Goal: Transaction & Acquisition: Book appointment/travel/reservation

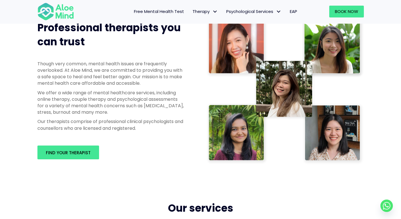
scroll to position [288, 0]
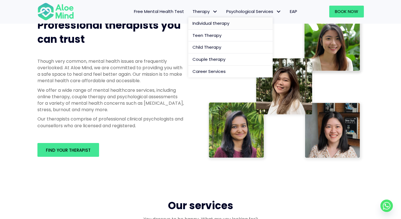
click at [188, 22] on span "Individual therapy" at bounding box center [211, 23] width 37 height 6
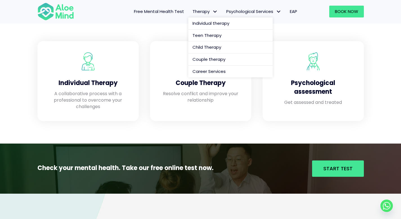
scroll to position [494, 0]
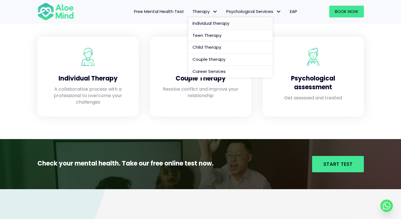
click at [188, 23] on span "Individual therapy" at bounding box center [211, 23] width 37 height 6
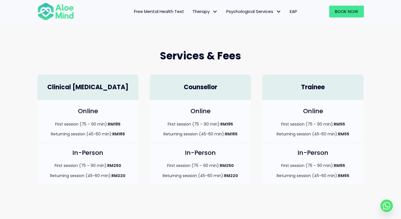
scroll to position [121, 0]
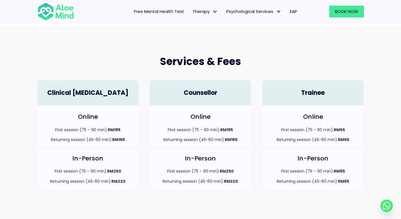
click at [237, 115] on h4 "Online" at bounding box center [201, 117] width 90 height 9
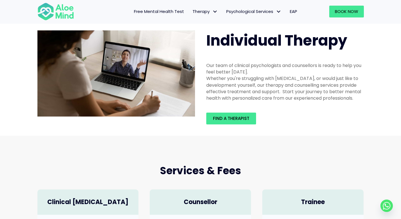
scroll to position [0, 0]
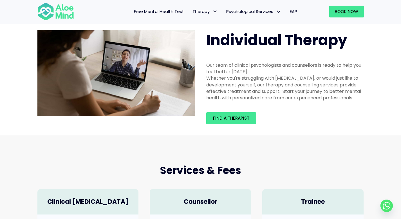
scroll to position [10, 0]
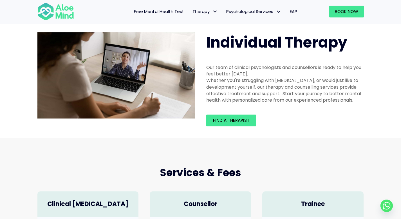
click at [173, 12] on span "Free Mental Health Test" at bounding box center [159, 11] width 50 height 6
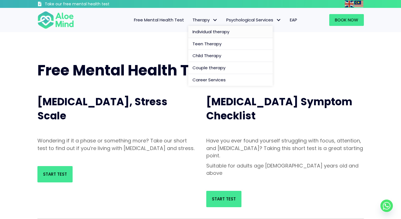
click at [195, 34] on span "Individual therapy" at bounding box center [211, 32] width 37 height 6
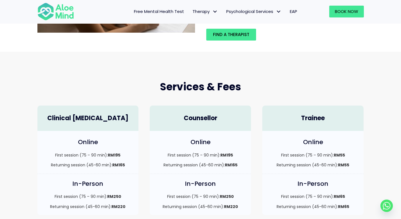
scroll to position [139, 0]
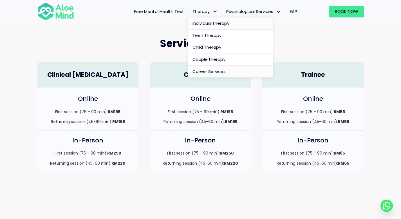
click at [204, 72] on span "Career Services" at bounding box center [209, 71] width 33 height 6
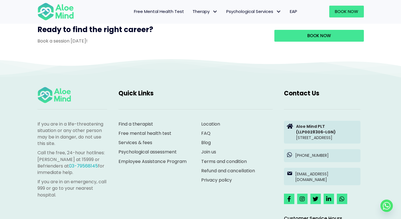
scroll to position [558, 0]
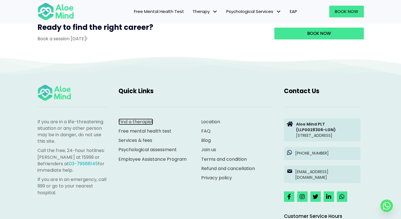
click at [142, 125] on link "Find a therapist" at bounding box center [136, 122] width 35 height 6
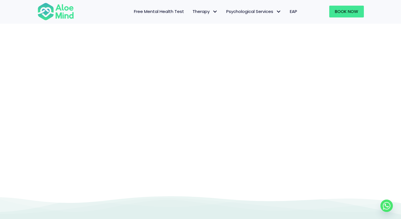
scroll to position [58, 0]
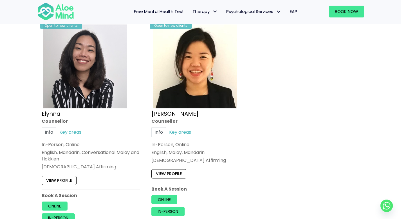
scroll to position [306, 0]
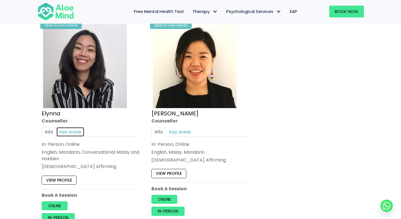
click at [75, 131] on link "Key areas" at bounding box center [70, 132] width 28 height 10
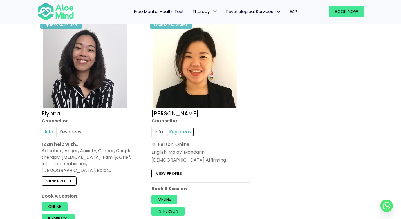
click at [184, 129] on link "Key areas" at bounding box center [180, 132] width 28 height 10
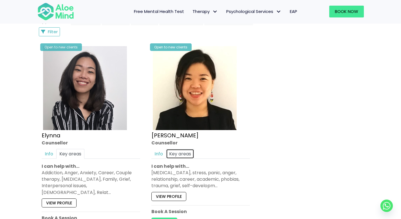
scroll to position [288, 0]
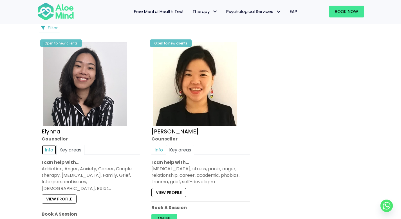
click at [49, 146] on link "Info" at bounding box center [49, 150] width 15 height 10
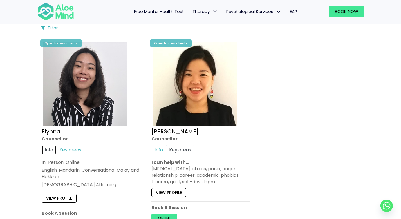
scroll to position [307, 0]
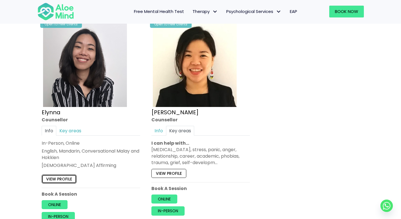
click at [60, 181] on link "View profile" at bounding box center [59, 179] width 35 height 9
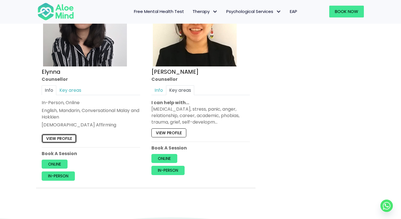
scroll to position [348, 0]
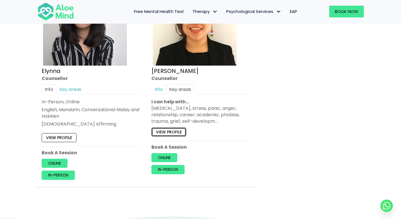
click at [169, 134] on link "View profile" at bounding box center [169, 132] width 35 height 9
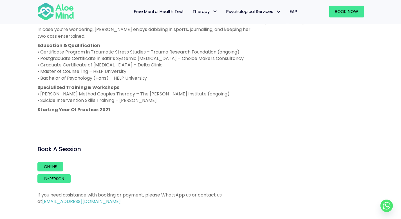
scroll to position [336, 0]
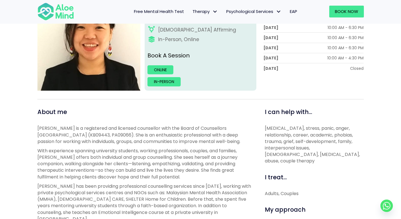
scroll to position [103, 0]
